Goal: Use online tool/utility

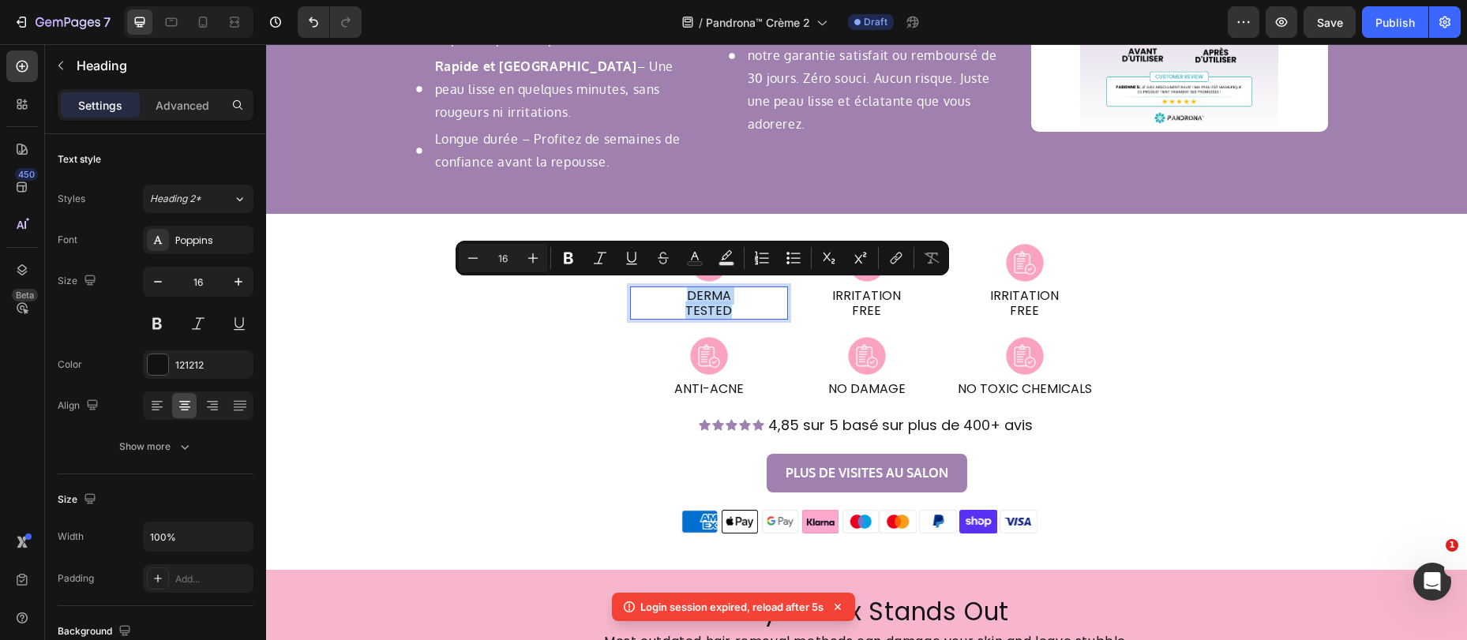
scroll to position [2003, 0]
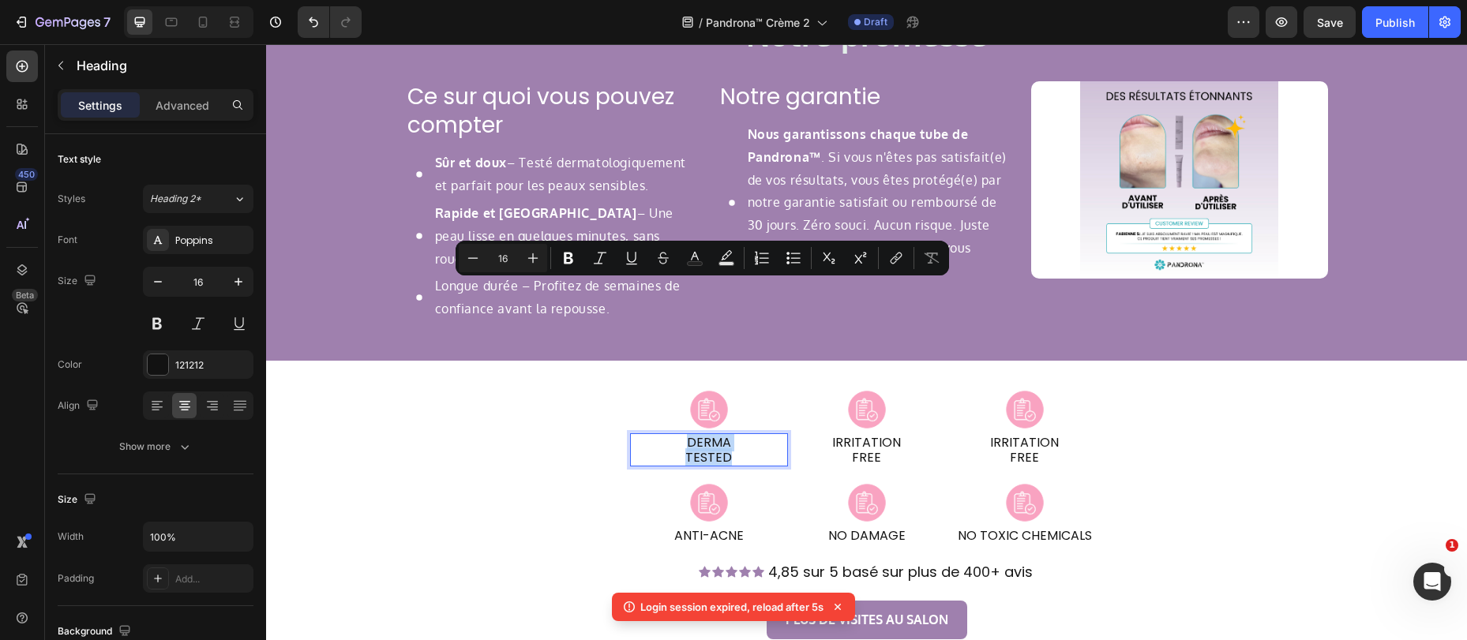
click at [476, 467] on div "Image DERMA TESTED Heading 0 Row Image IRRITATION FREE Heading Row Row Image IR…" at bounding box center [867, 426] width 948 height 81
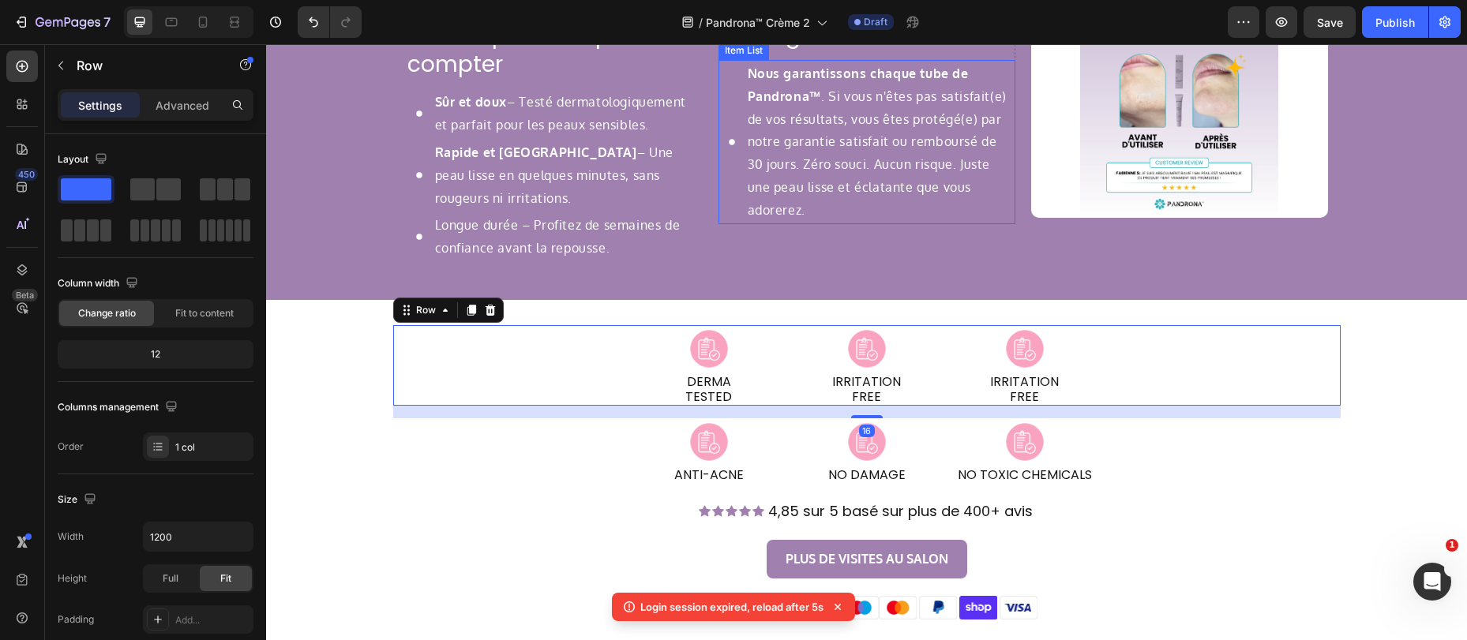
scroll to position [2108, 0]
